Goal: Task Accomplishment & Management: Manage account settings

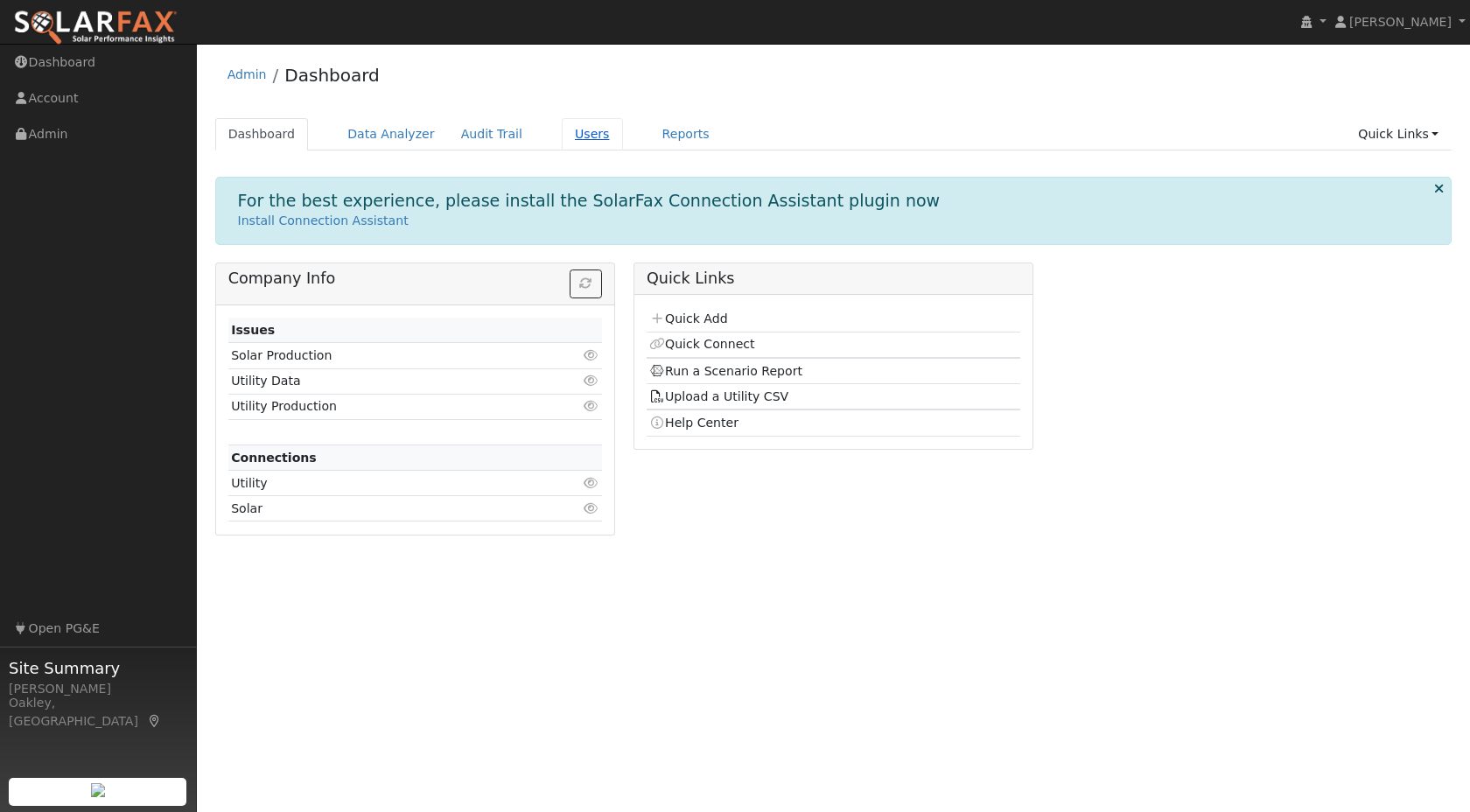
click at [572, 130] on link "Users" at bounding box center [592, 134] width 61 height 32
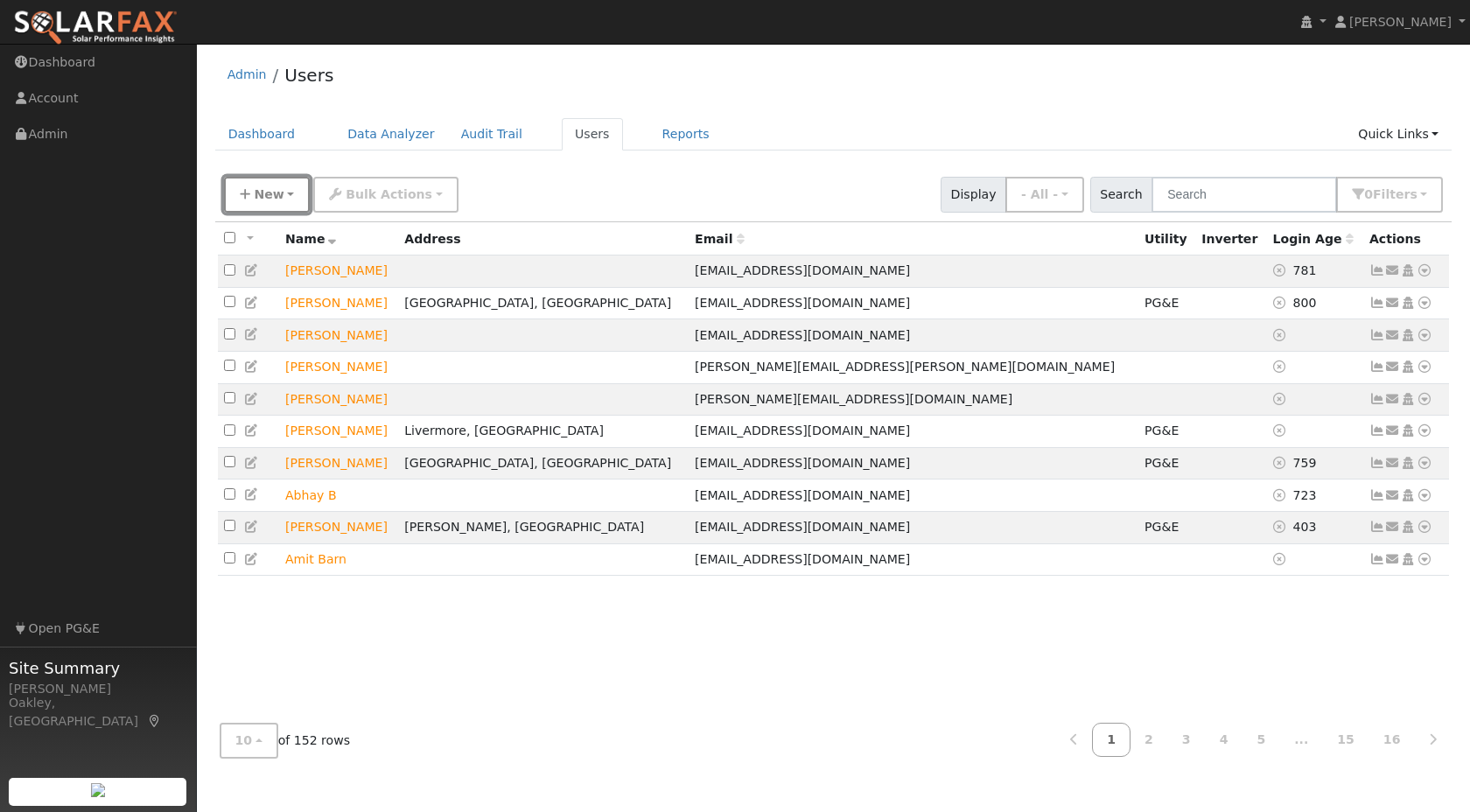
click at [266, 192] on span "New" at bounding box center [269, 194] width 30 height 14
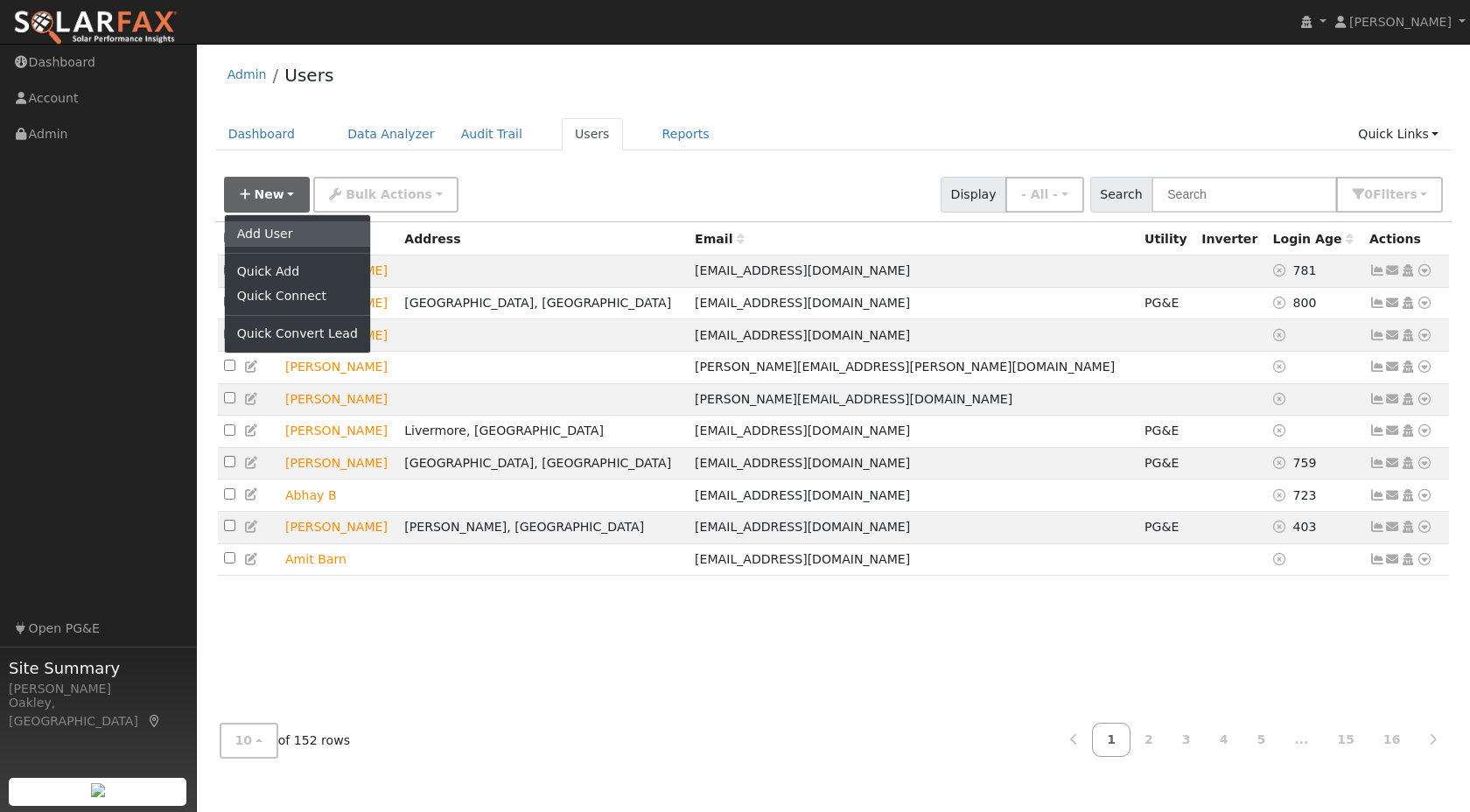
click at [288, 234] on link "Add User" at bounding box center [297, 233] width 145 height 24
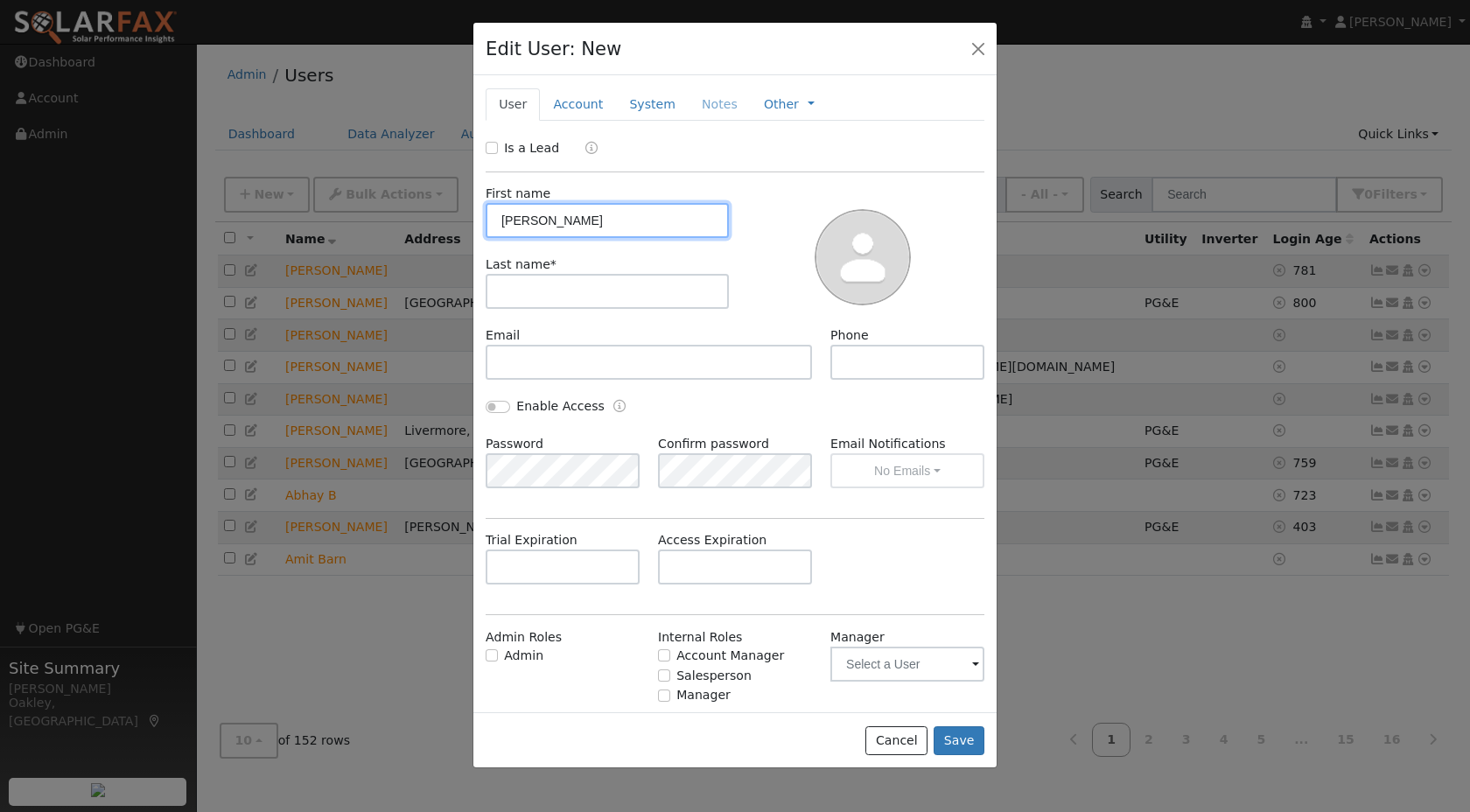
type input "[PERSON_NAME]"
click at [625, 285] on input "text" at bounding box center [607, 291] width 243 height 35
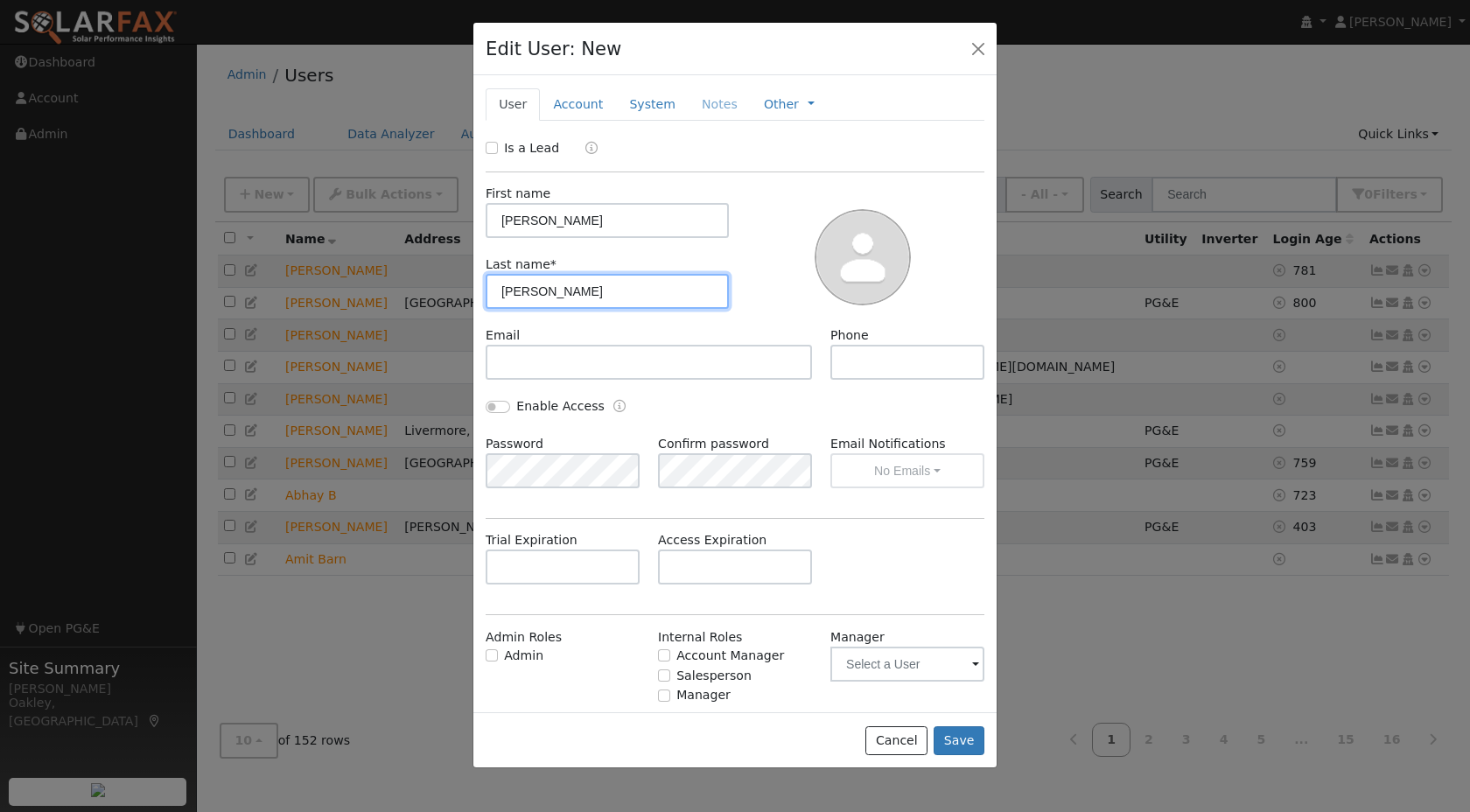
type input "[PERSON_NAME]"
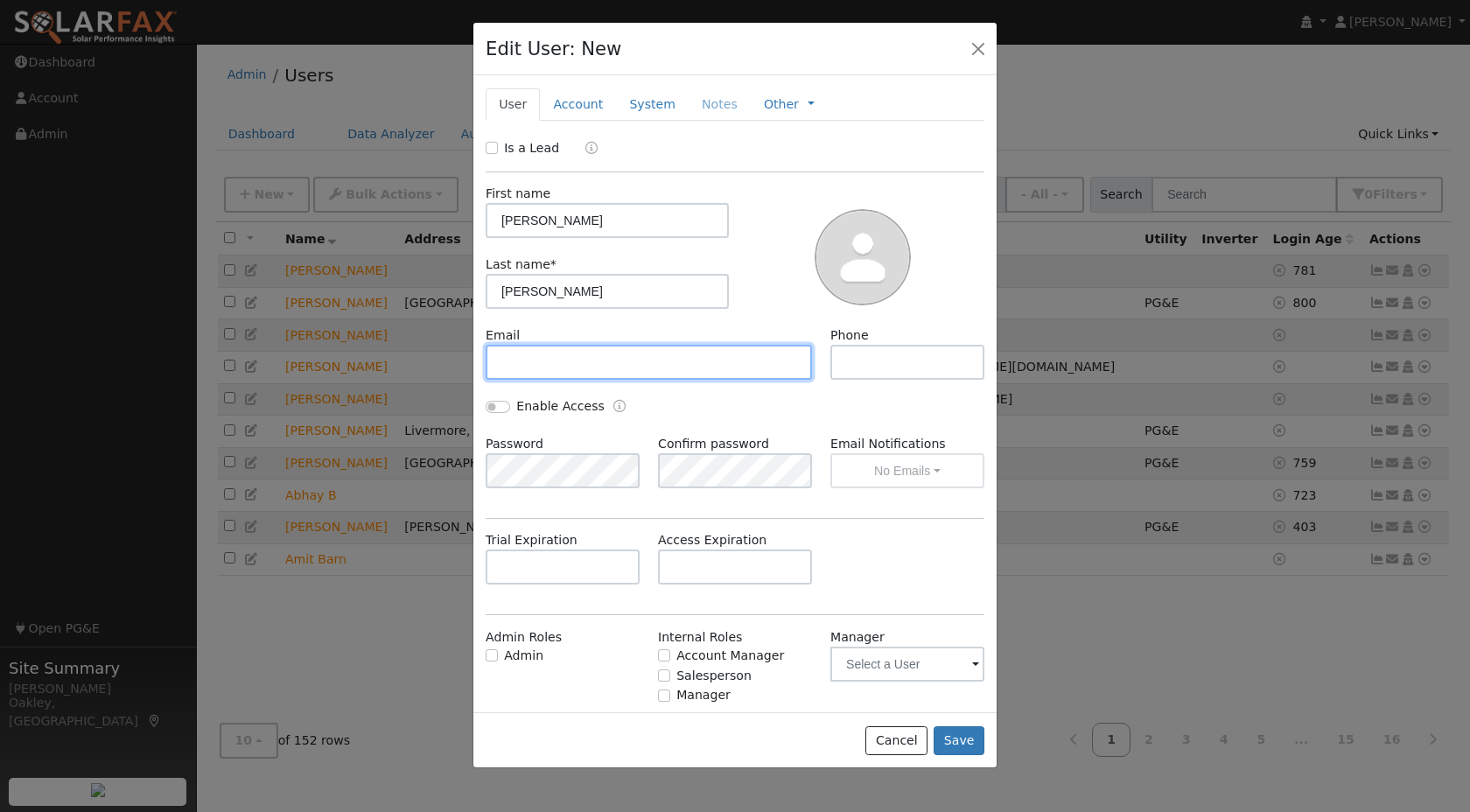
click at [595, 368] on input "text" at bounding box center [648, 361] width 327 height 35
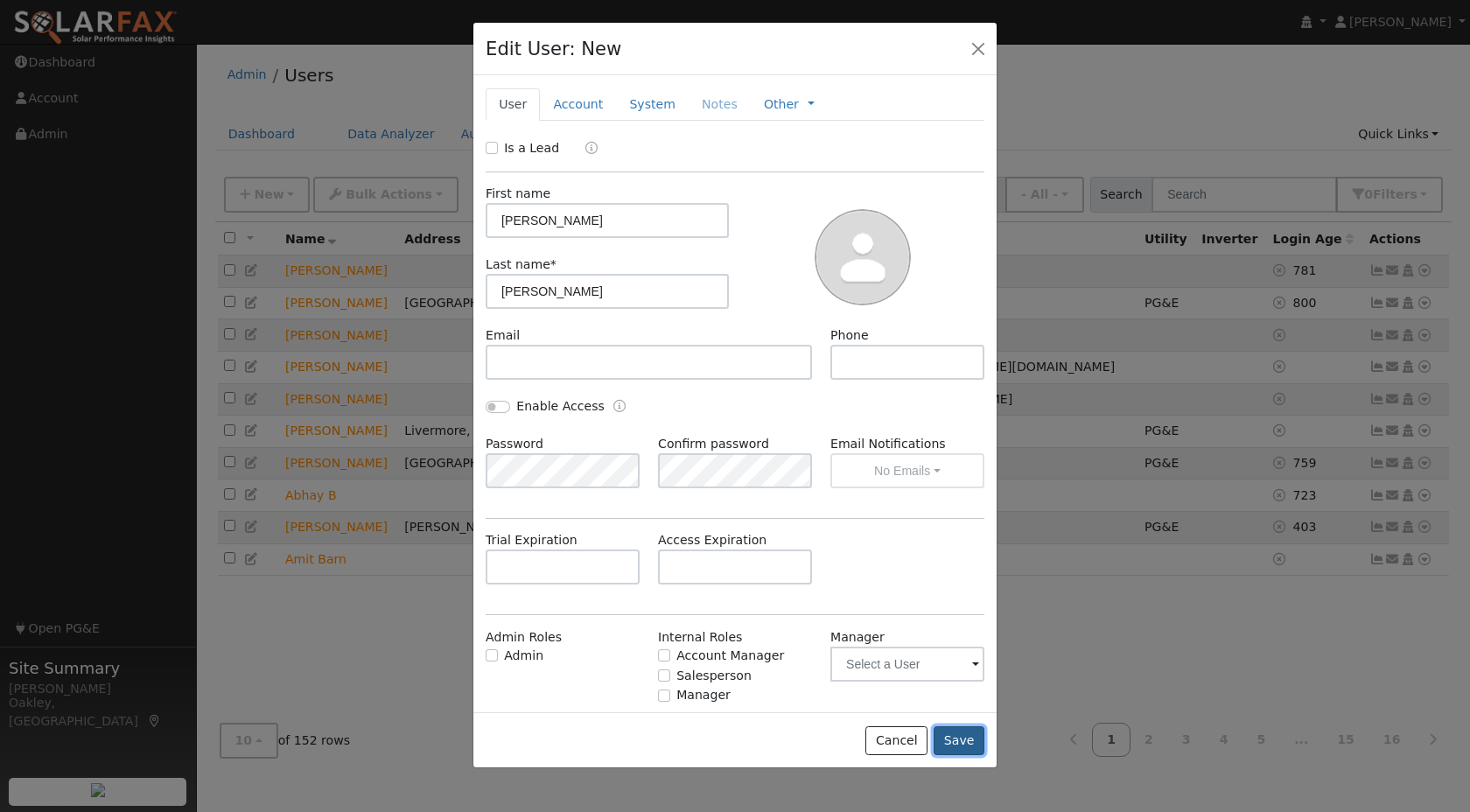
click at [964, 735] on button "Save" at bounding box center [959, 741] width 51 height 30
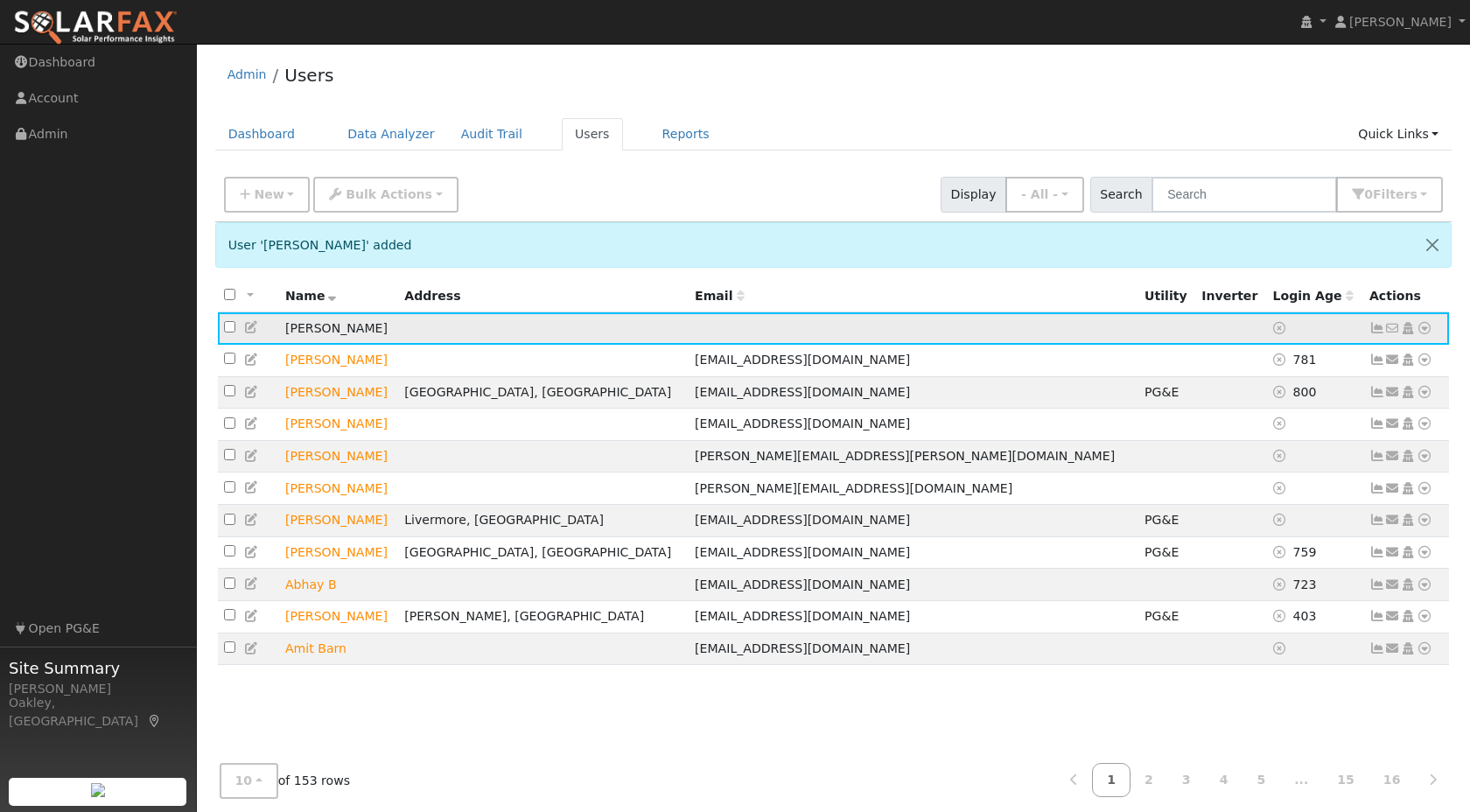
click at [1425, 325] on icon at bounding box center [1424, 327] width 16 height 12
click at [1263, 465] on link "Utility" at bounding box center [1242, 460] width 121 height 24
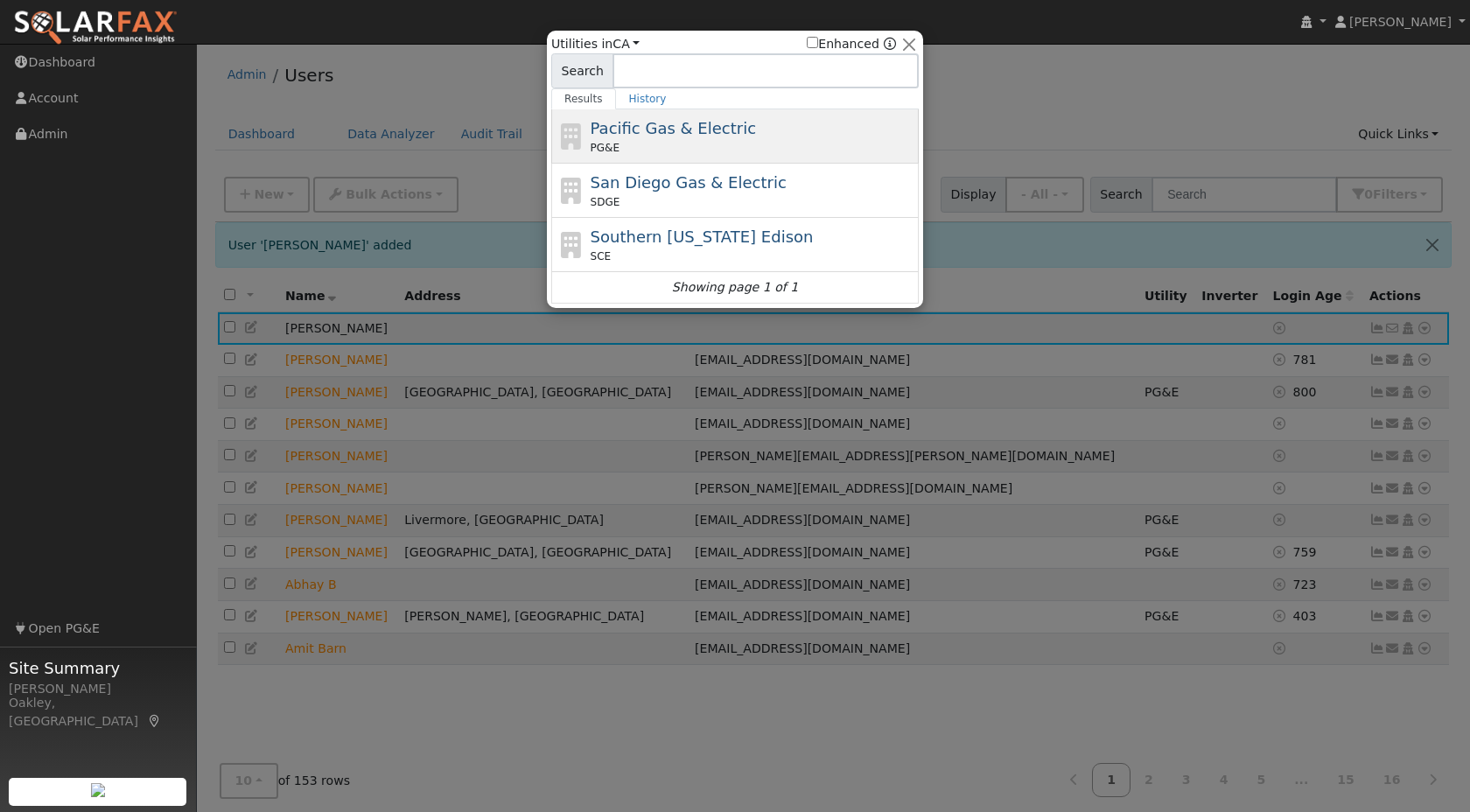
click at [769, 134] on div "Pacific Gas & Electric PG&E" at bounding box center [752, 136] width 325 height 40
